Goal: Transaction & Acquisition: Download file/media

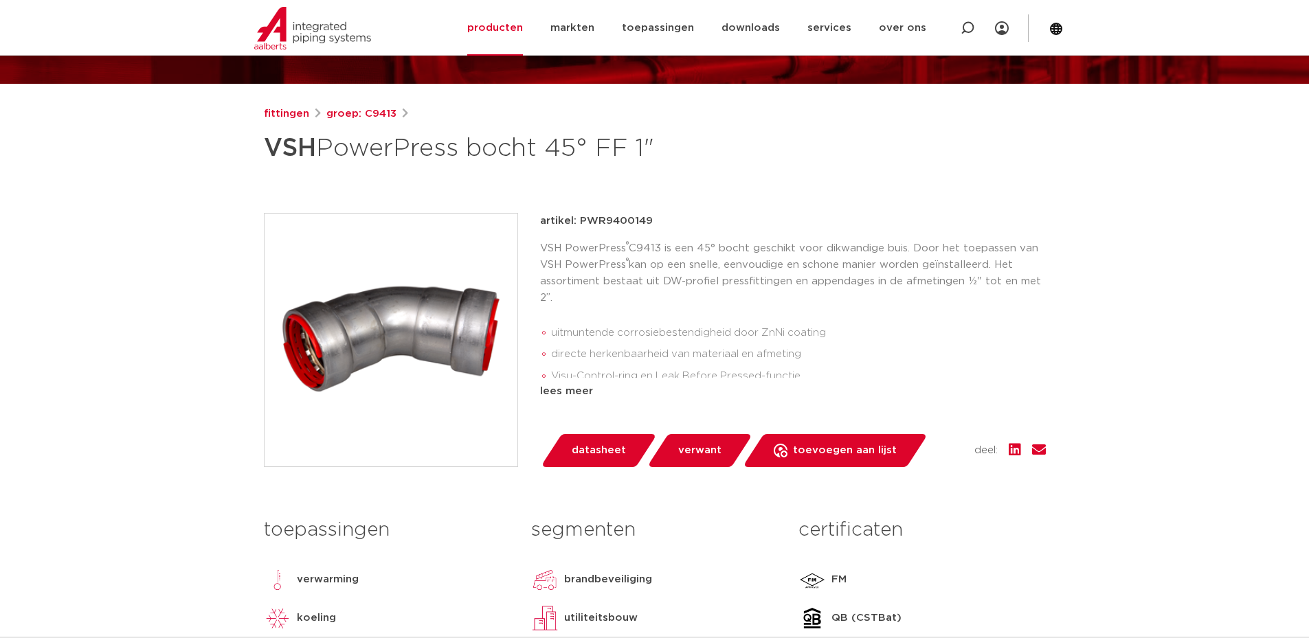
scroll to position [412, 0]
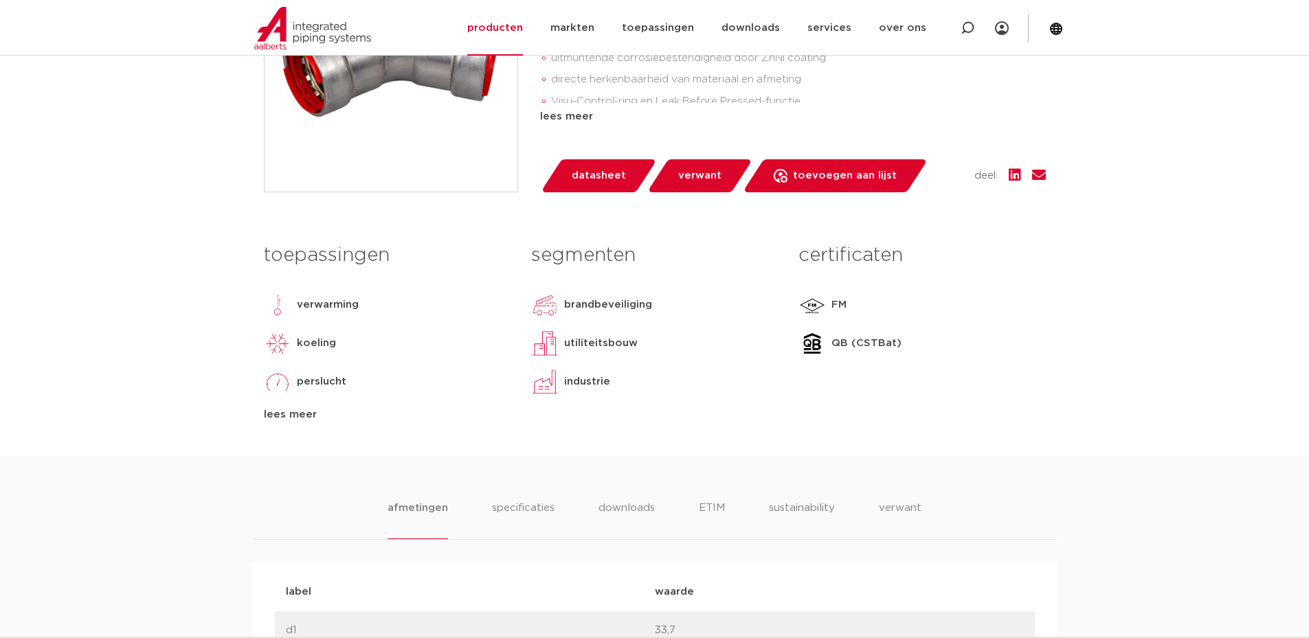
click at [609, 183] on span "datasheet" at bounding box center [599, 176] width 54 height 22
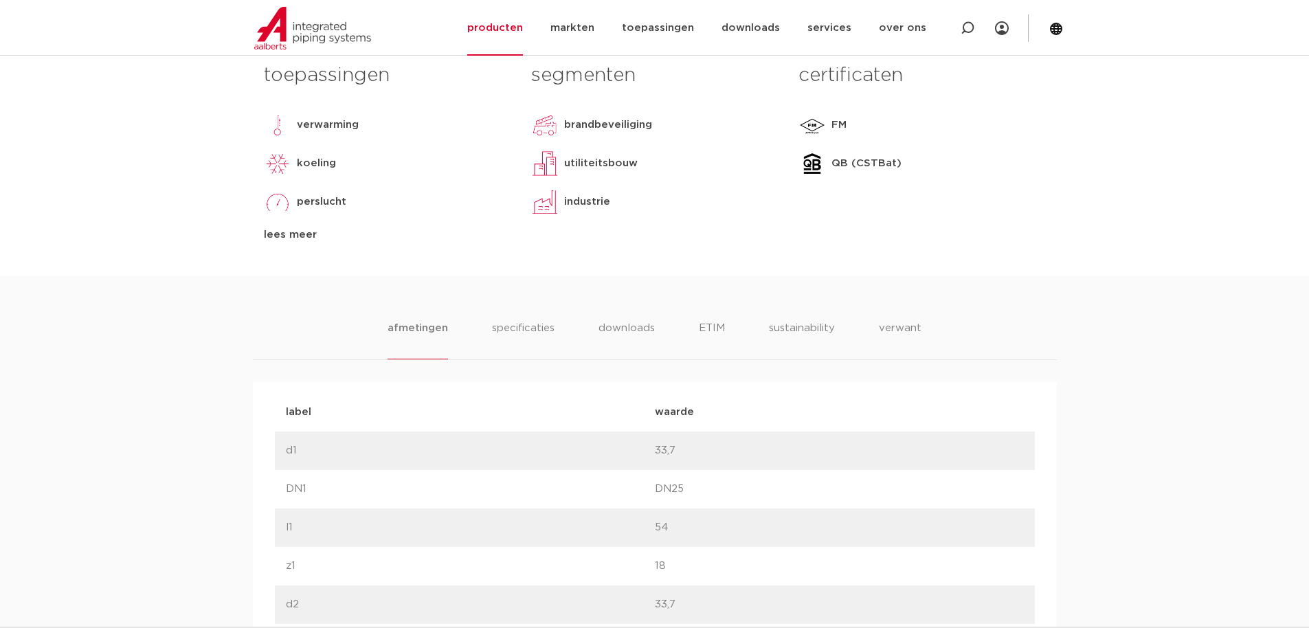
scroll to position [551, 0]
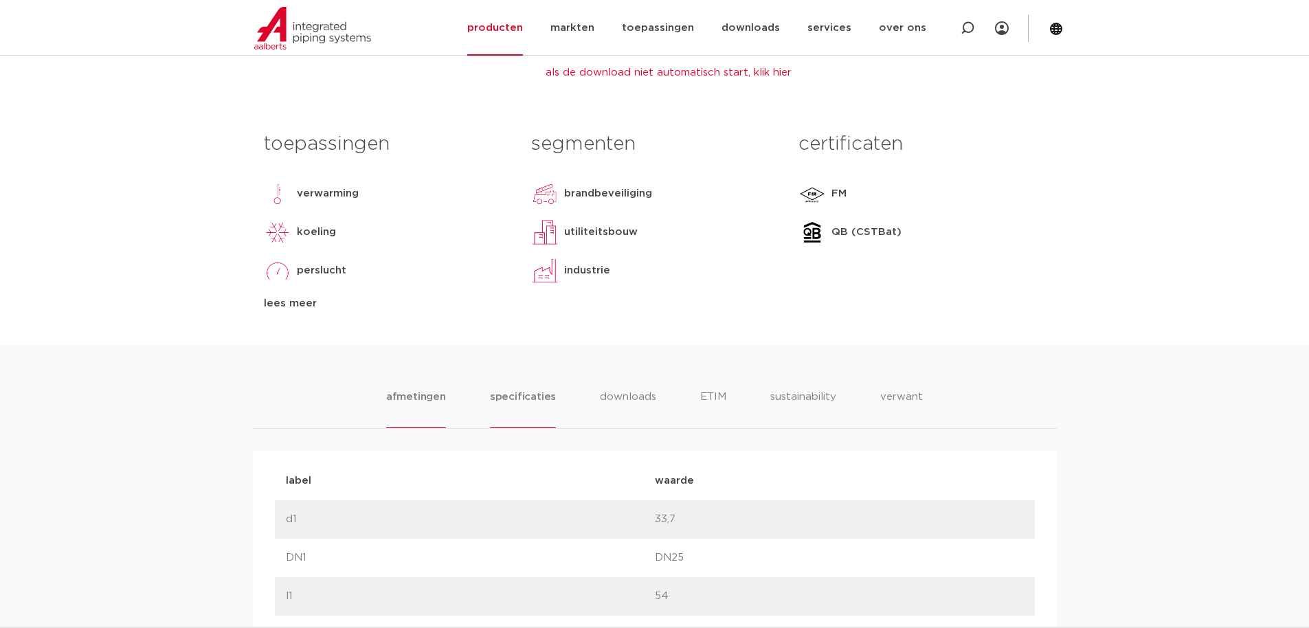
click at [507, 393] on li "specificaties" at bounding box center [523, 408] width 66 height 39
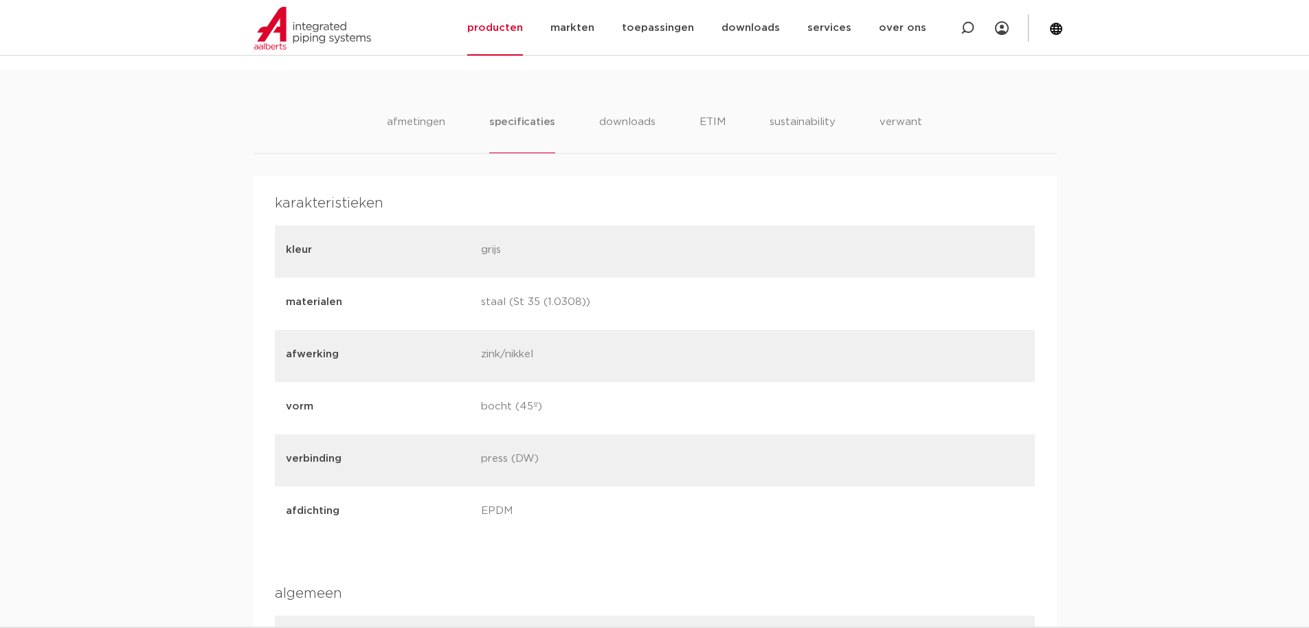
scroll to position [482, 0]
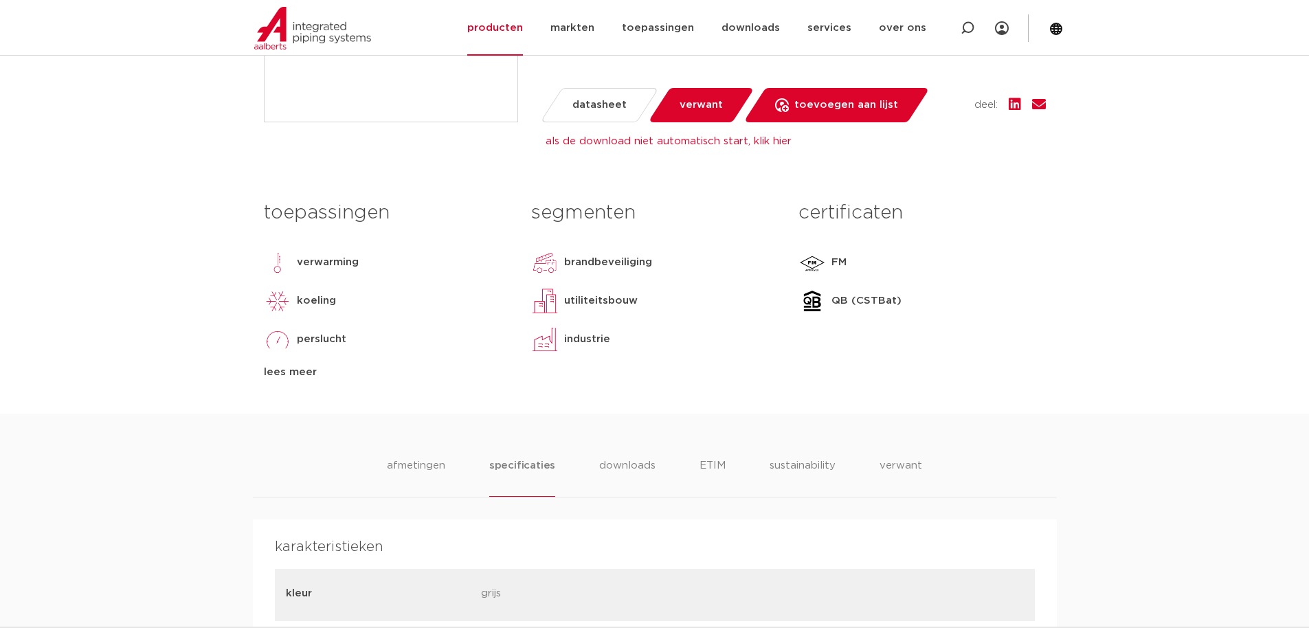
click at [624, 471] on li "downloads" at bounding box center [627, 477] width 57 height 39
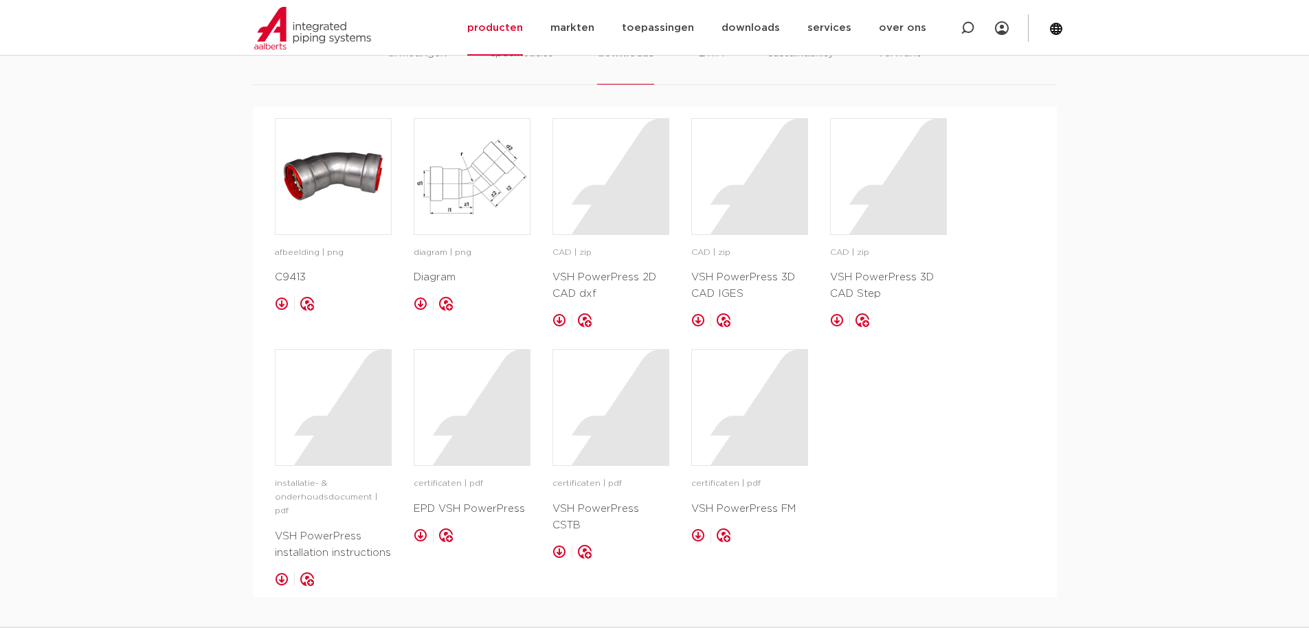
scroll to position [964, 0]
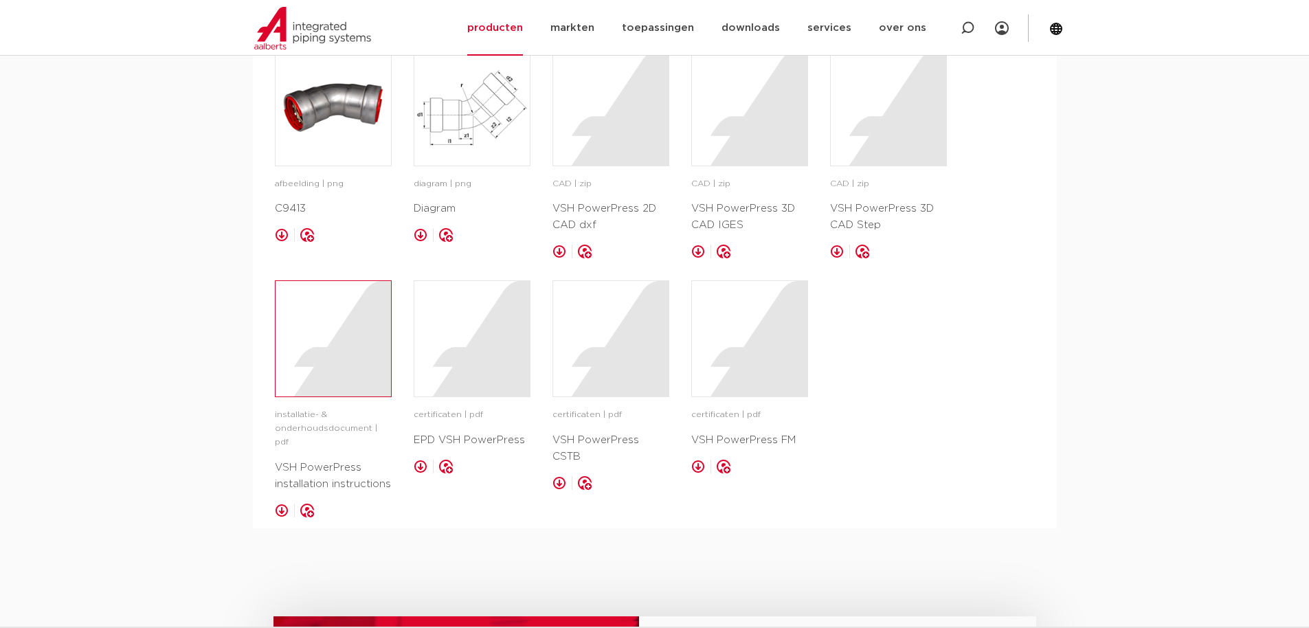
click at [321, 329] on div at bounding box center [333, 338] width 115 height 115
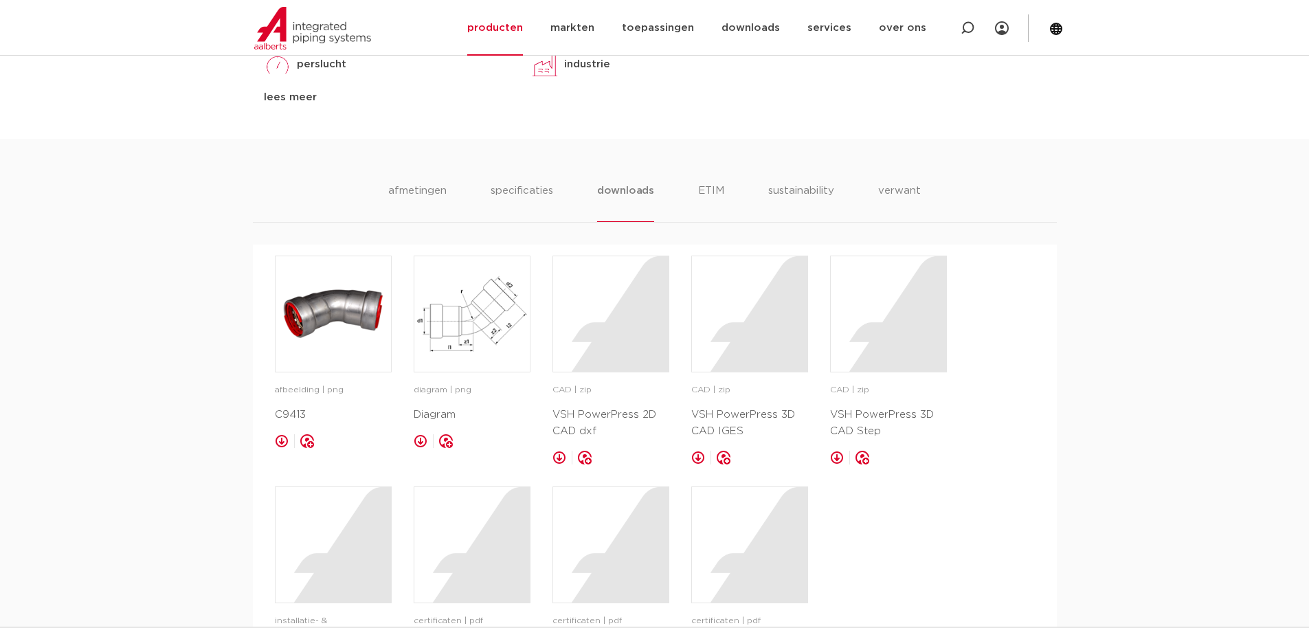
scroll to position [620, 0]
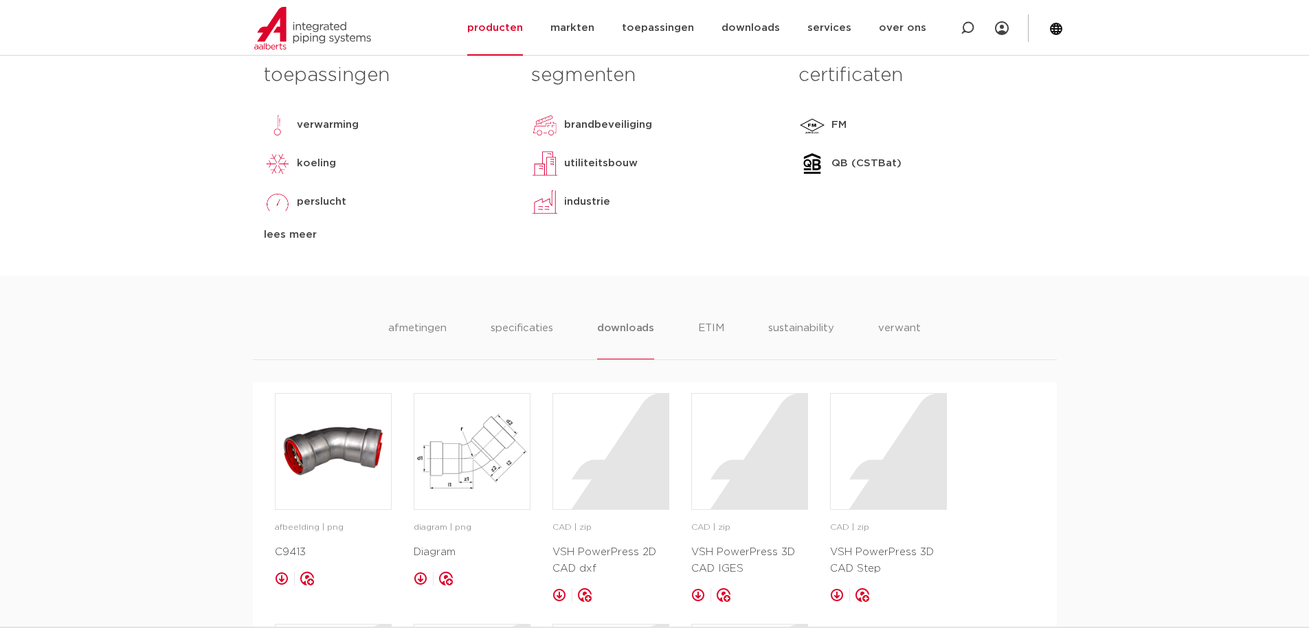
click at [726, 337] on ul "afmetingen specificaties downloads ETIM sustainability verwant" at bounding box center [654, 339] width 533 height 39
click at [724, 335] on ul "afmetingen specificaties downloads ETIM sustainability verwant" at bounding box center [654, 339] width 533 height 39
click at [717, 331] on li "ETIM" at bounding box center [711, 339] width 25 height 39
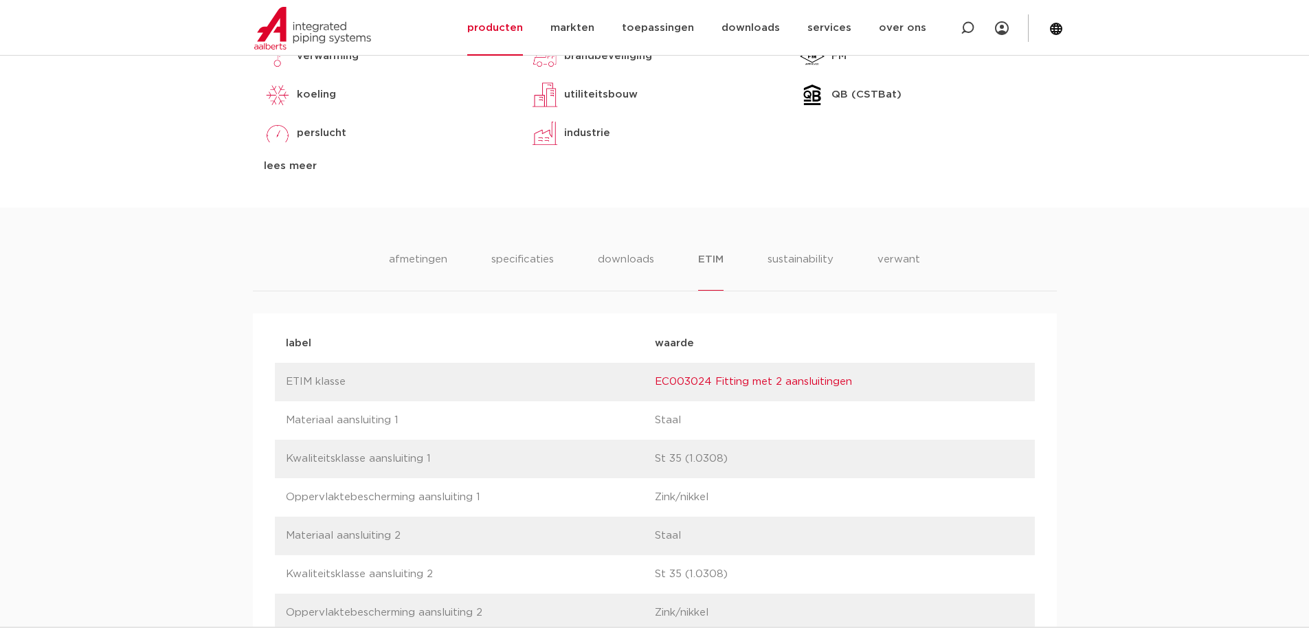
scroll to position [276, 0]
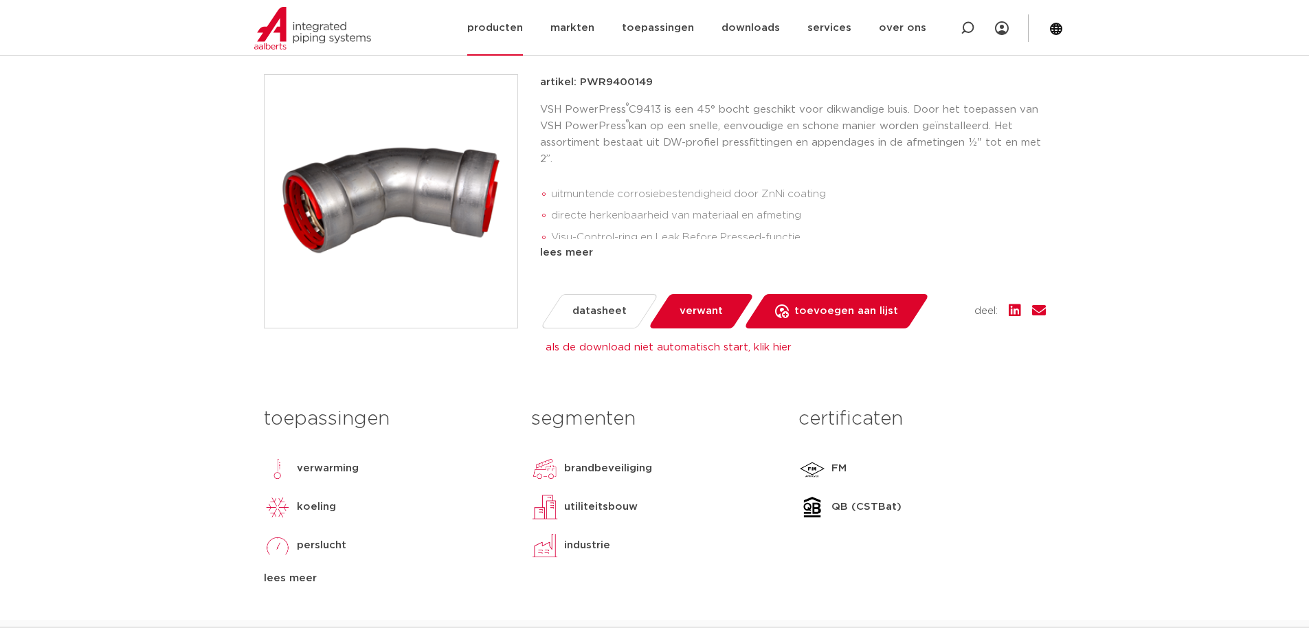
click at [500, 30] on link "producten" at bounding box center [495, 28] width 56 height 56
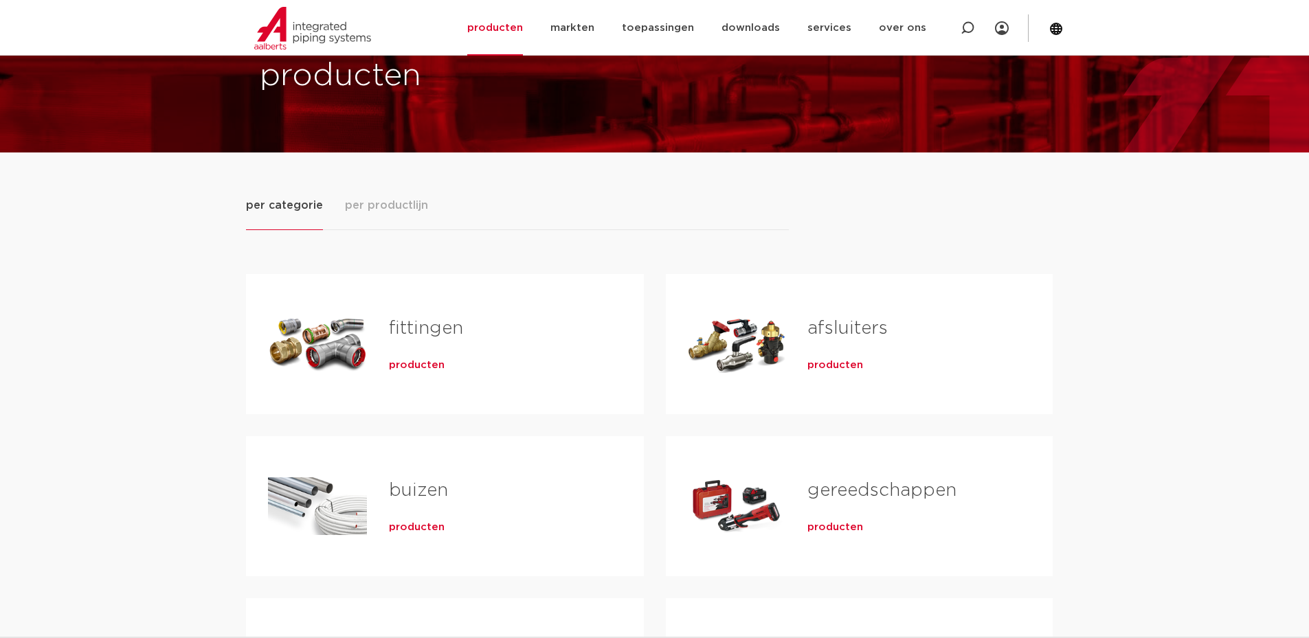
click at [410, 320] on link "fittingen" at bounding box center [426, 329] width 74 height 18
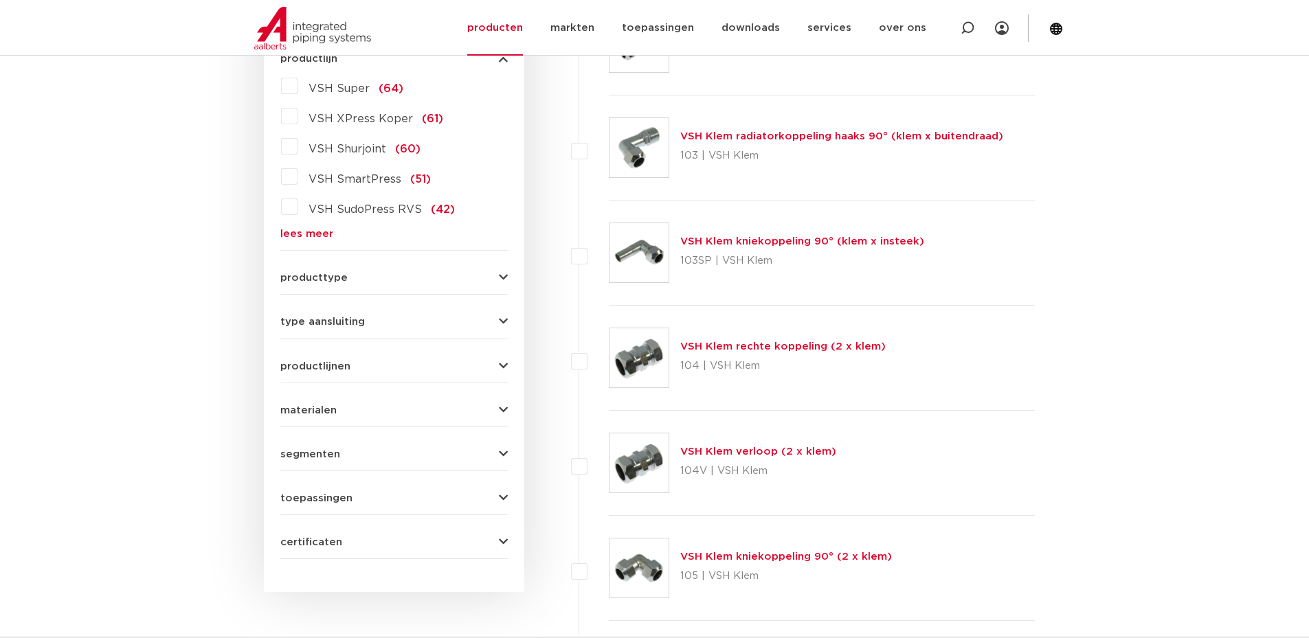
click at [291, 233] on link "lees meer" at bounding box center [393, 234] width 227 height 10
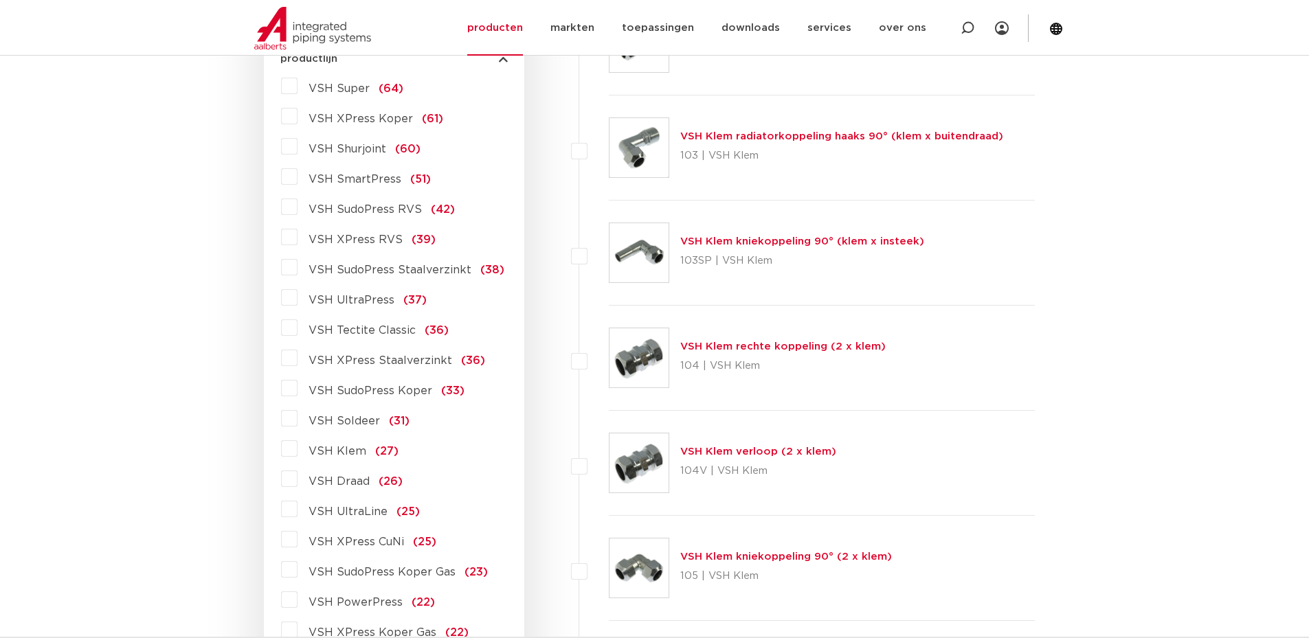
scroll to position [481, 0]
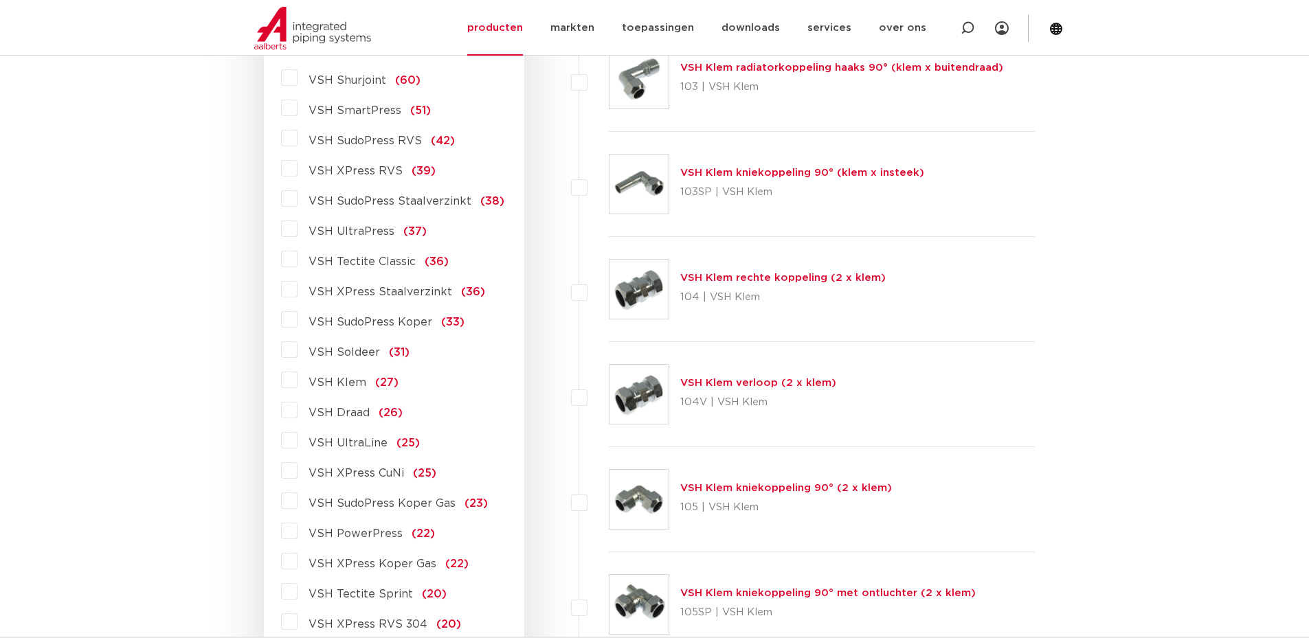
click at [298, 529] on label "VSH PowerPress (22)" at bounding box center [366, 531] width 137 height 22
click at [0, 0] on input "VSH PowerPress (22)" at bounding box center [0, 0] width 0 height 0
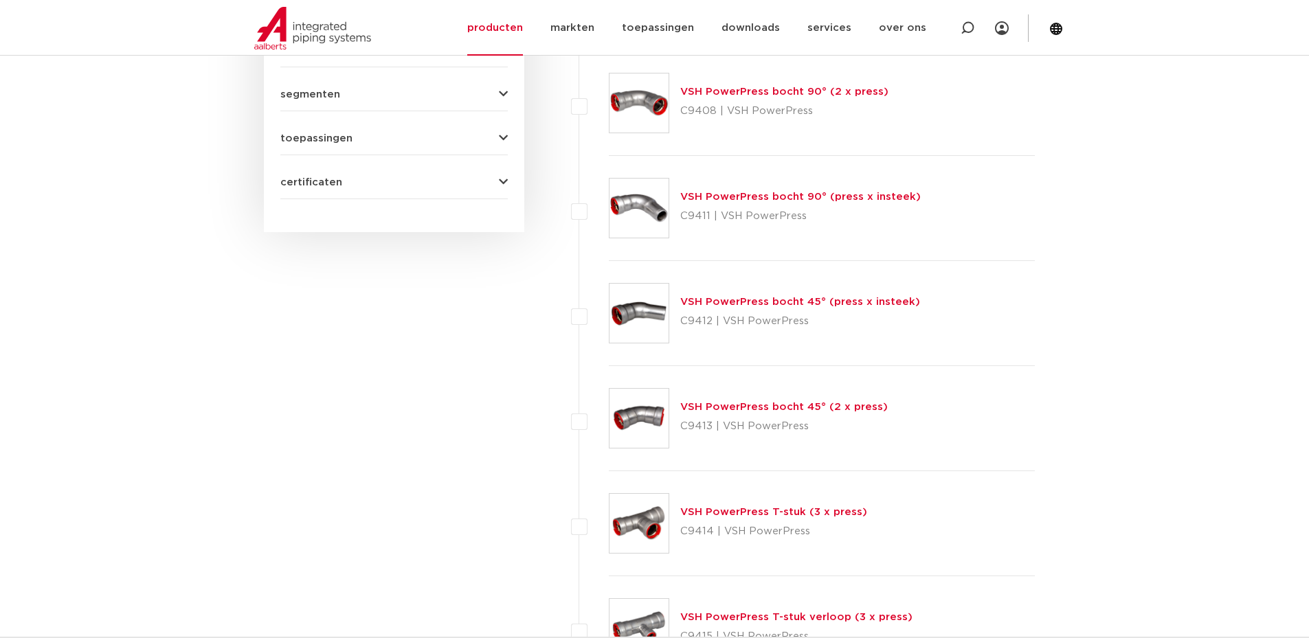
scroll to position [429, 0]
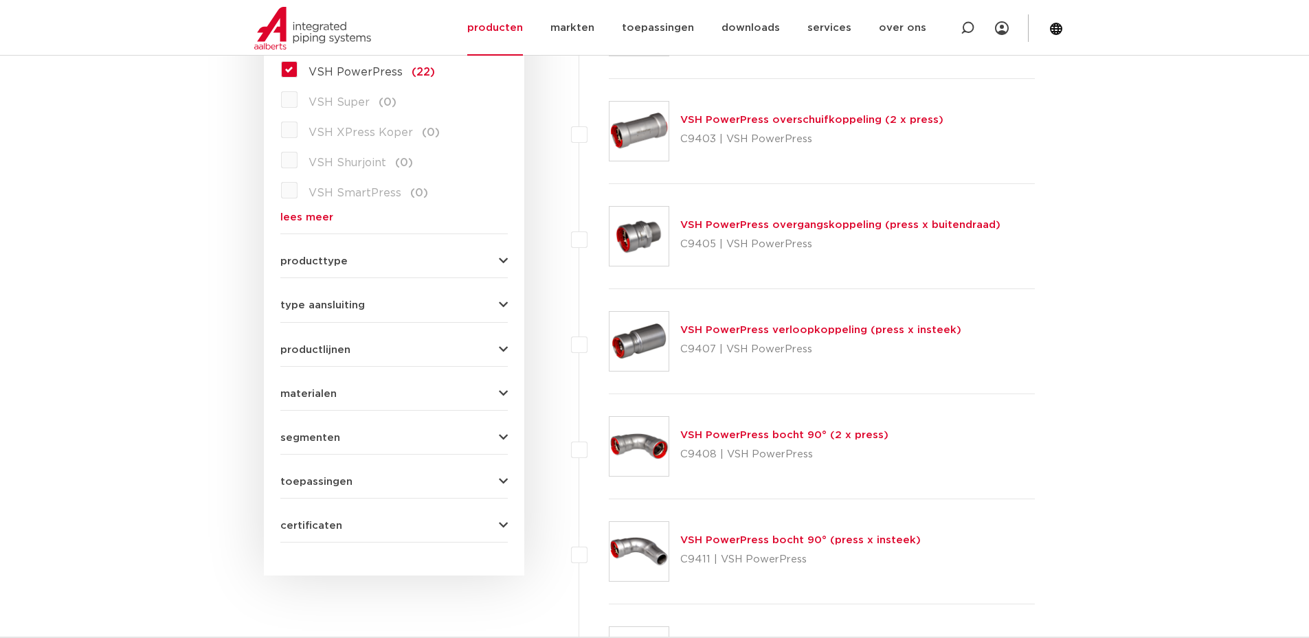
click at [419, 306] on button "type aansluiting" at bounding box center [393, 305] width 227 height 10
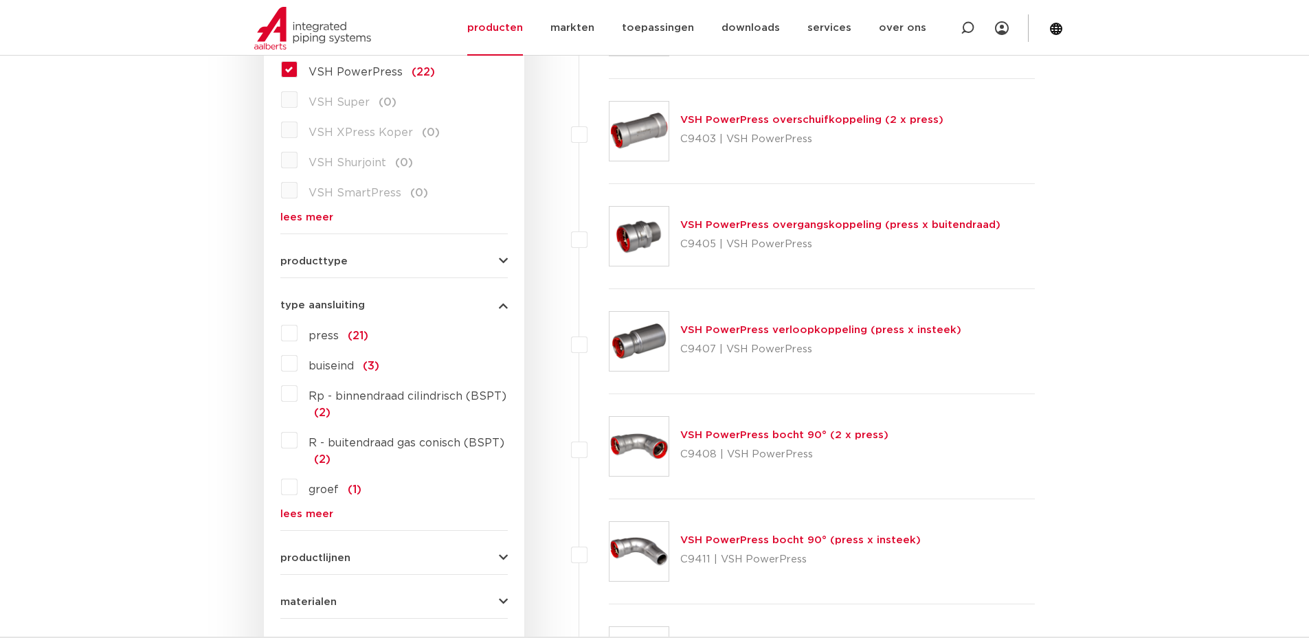
click at [419, 306] on button "type aansluiting" at bounding box center [393, 305] width 227 height 10
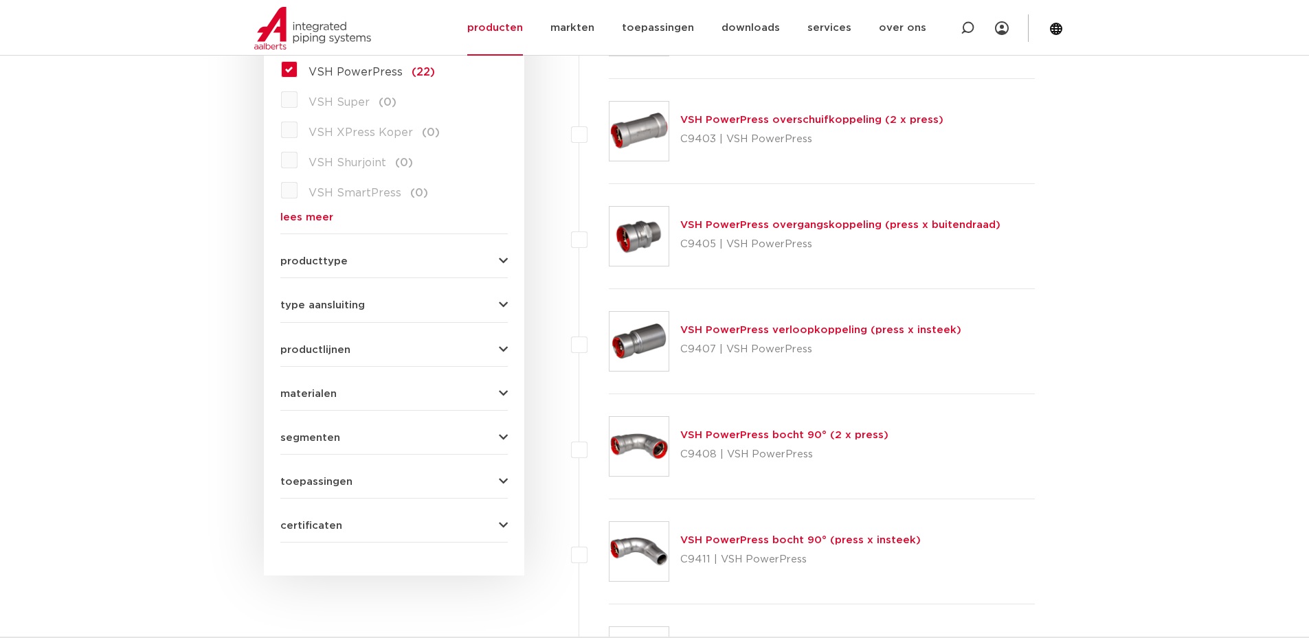
click at [342, 265] on span "producttype" at bounding box center [313, 261] width 67 height 10
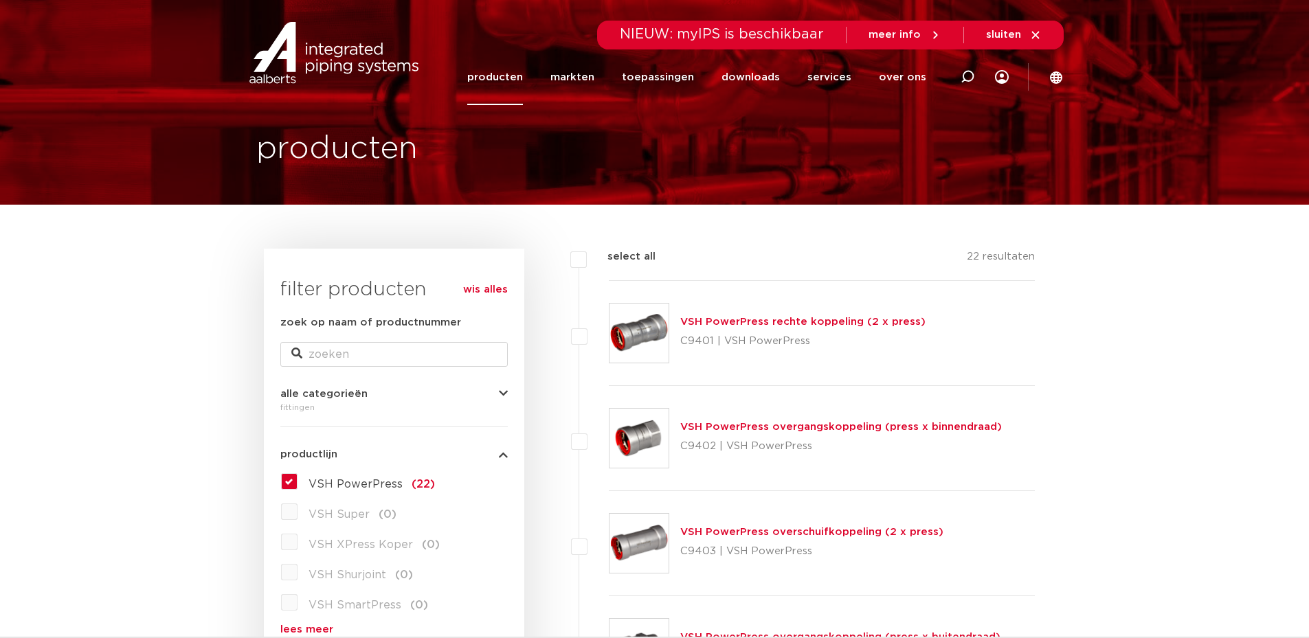
scroll to position [0, 0]
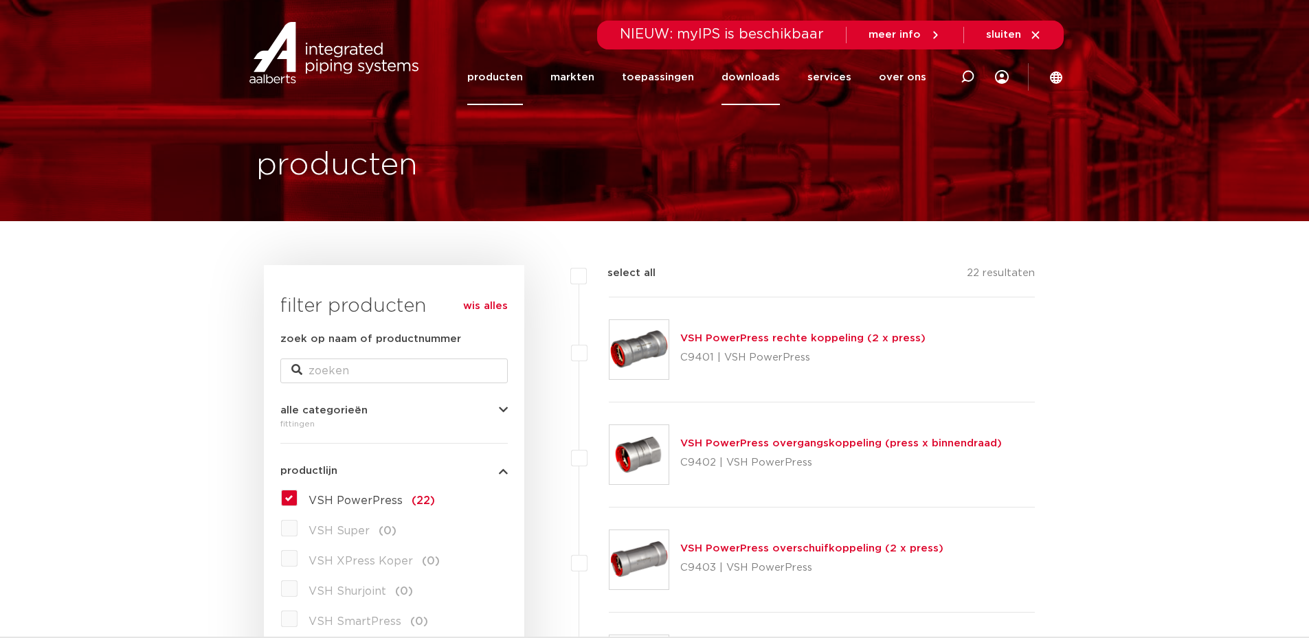
click at [742, 81] on link "downloads" at bounding box center [751, 77] width 58 height 56
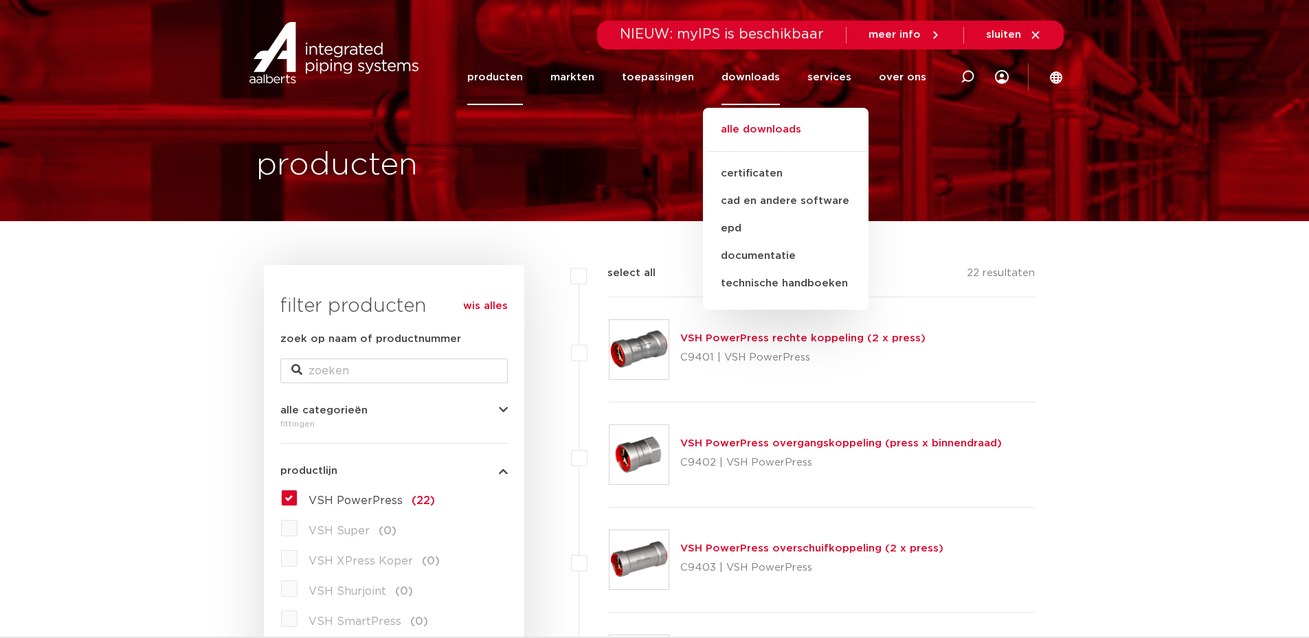
click at [755, 133] on link "alle downloads" at bounding box center [786, 137] width 166 height 30
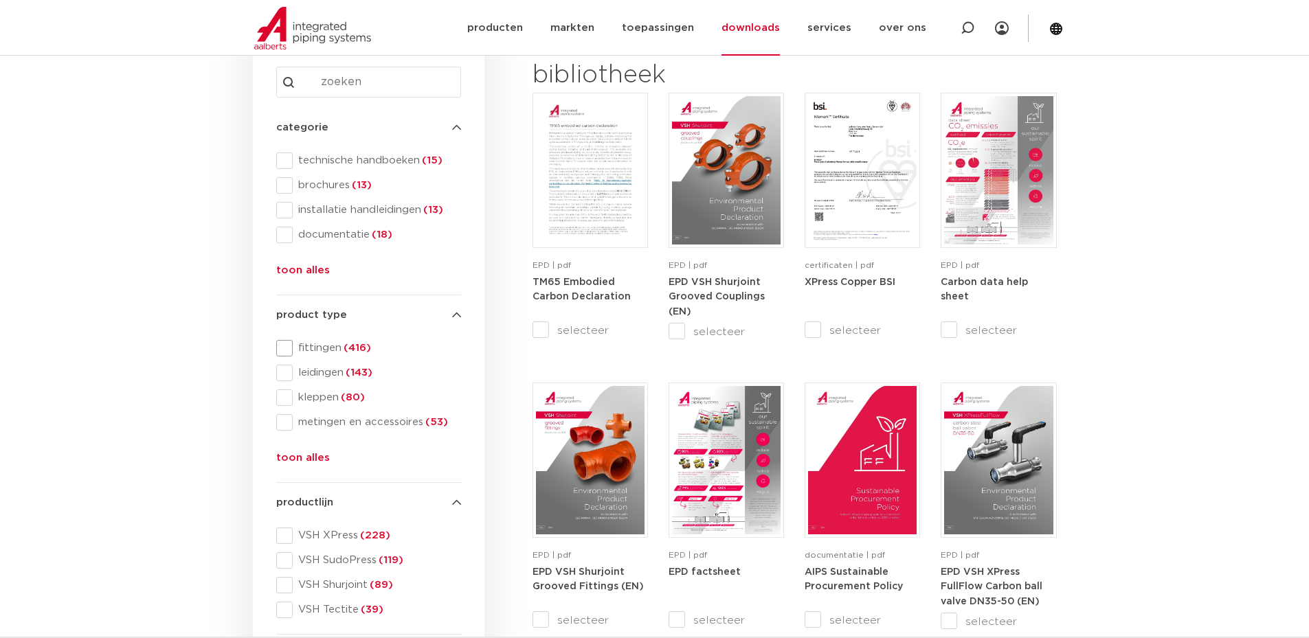
click at [326, 348] on span "fittingen (416)" at bounding box center [377, 349] width 168 height 14
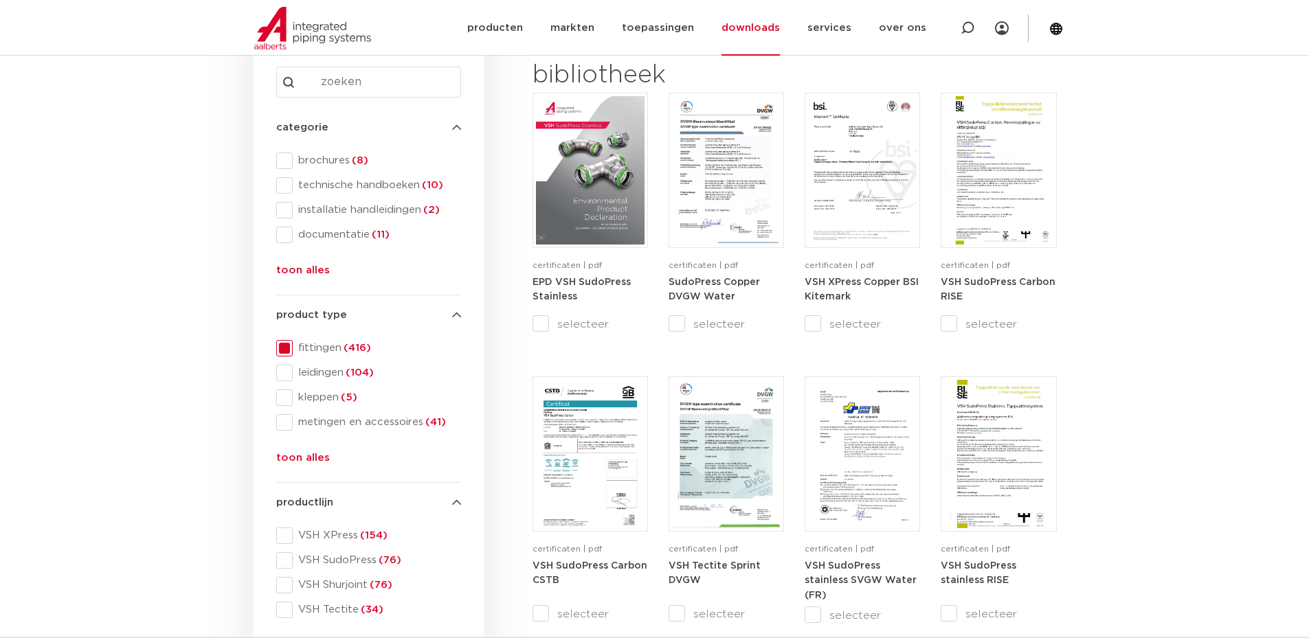
scroll to position [344, 0]
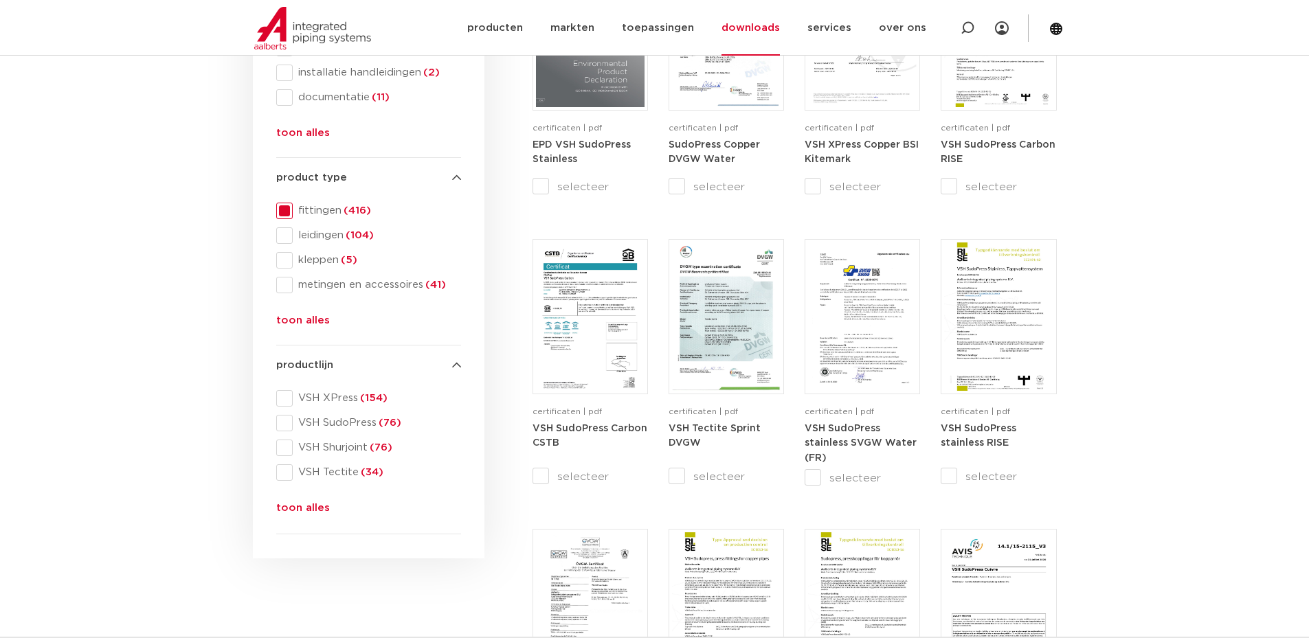
click at [315, 509] on button "toon alles" at bounding box center [303, 511] width 54 height 22
click at [362, 527] on span "VSH PowerPress® (18)" at bounding box center [377, 522] width 168 height 14
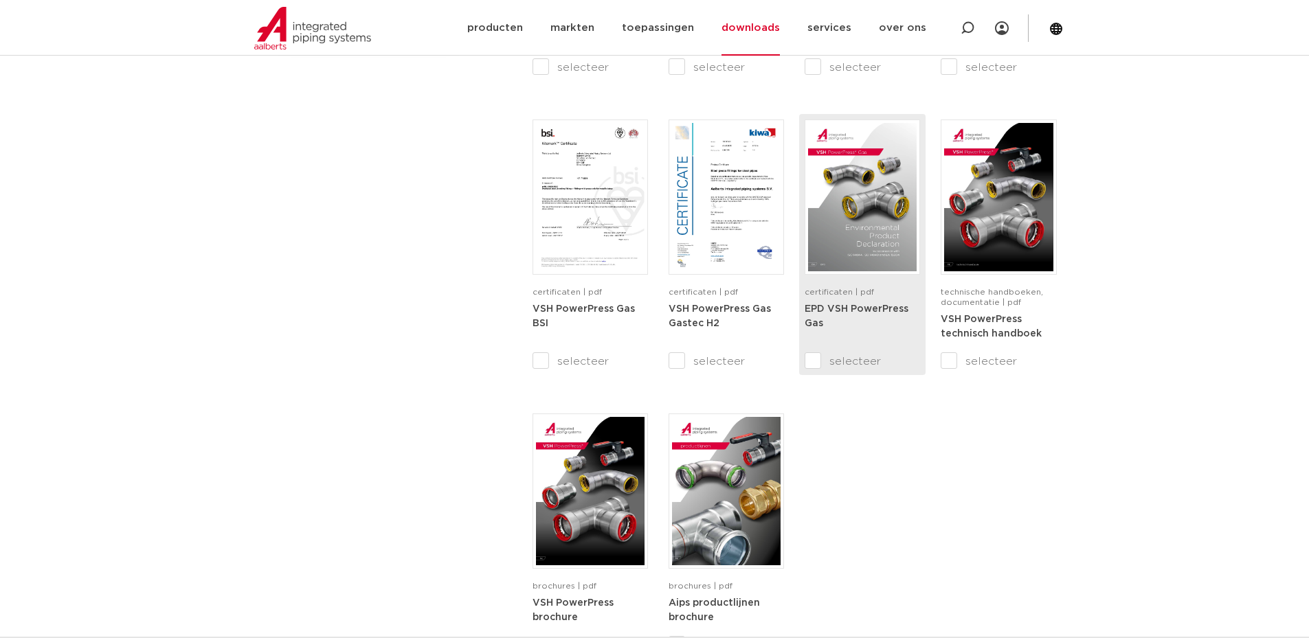
scroll to position [1100, 0]
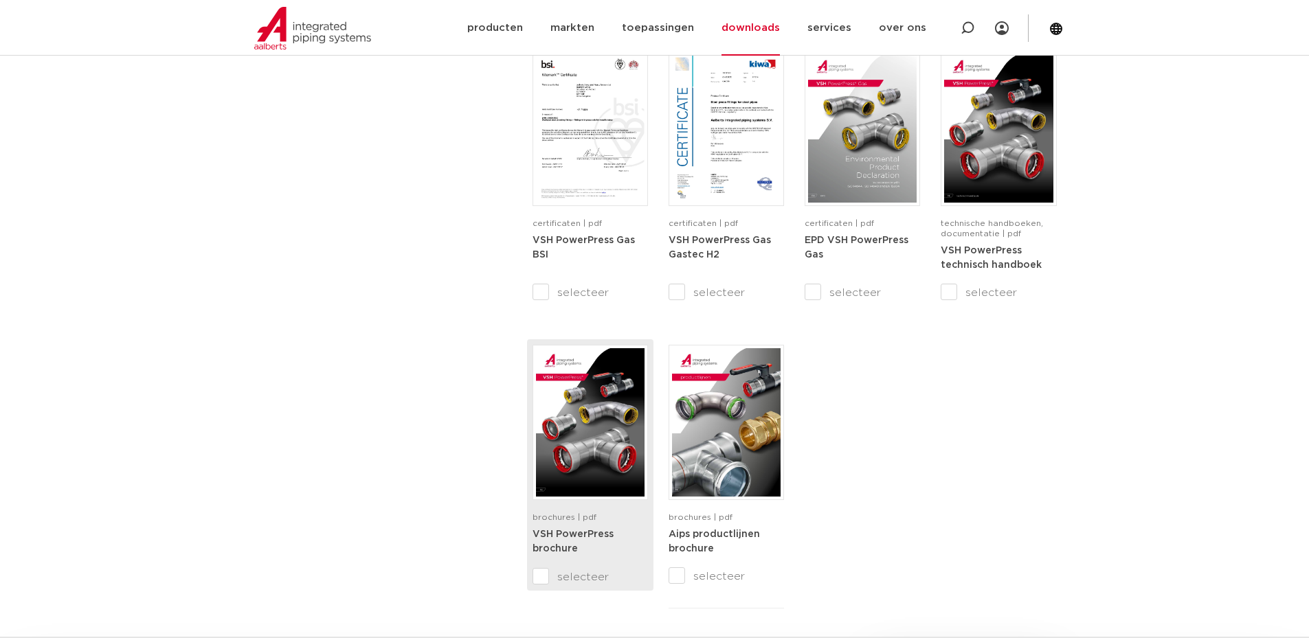
click at [604, 434] on img at bounding box center [590, 422] width 109 height 148
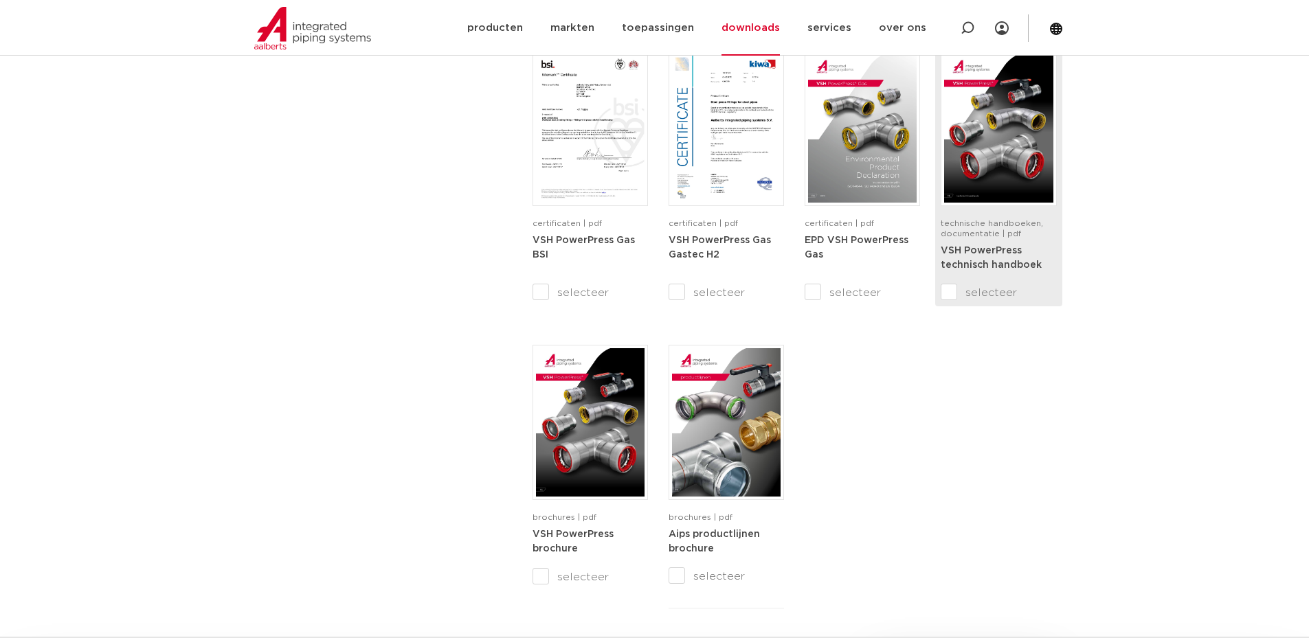
click at [1034, 165] on img at bounding box center [998, 128] width 109 height 148
click at [1021, 139] on img at bounding box center [998, 128] width 109 height 148
